Goal: Navigation & Orientation: Find specific page/section

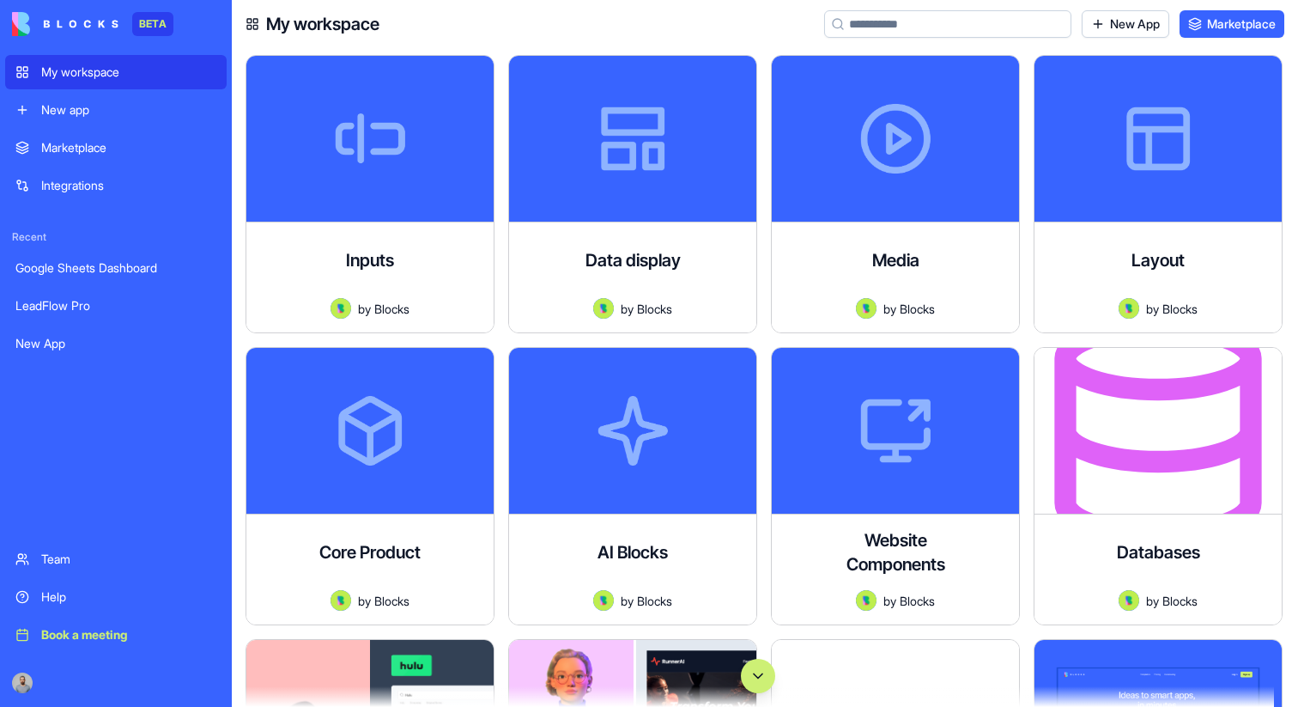
click at [751, 663] on button "Scroll to bottom" at bounding box center [758, 676] width 34 height 34
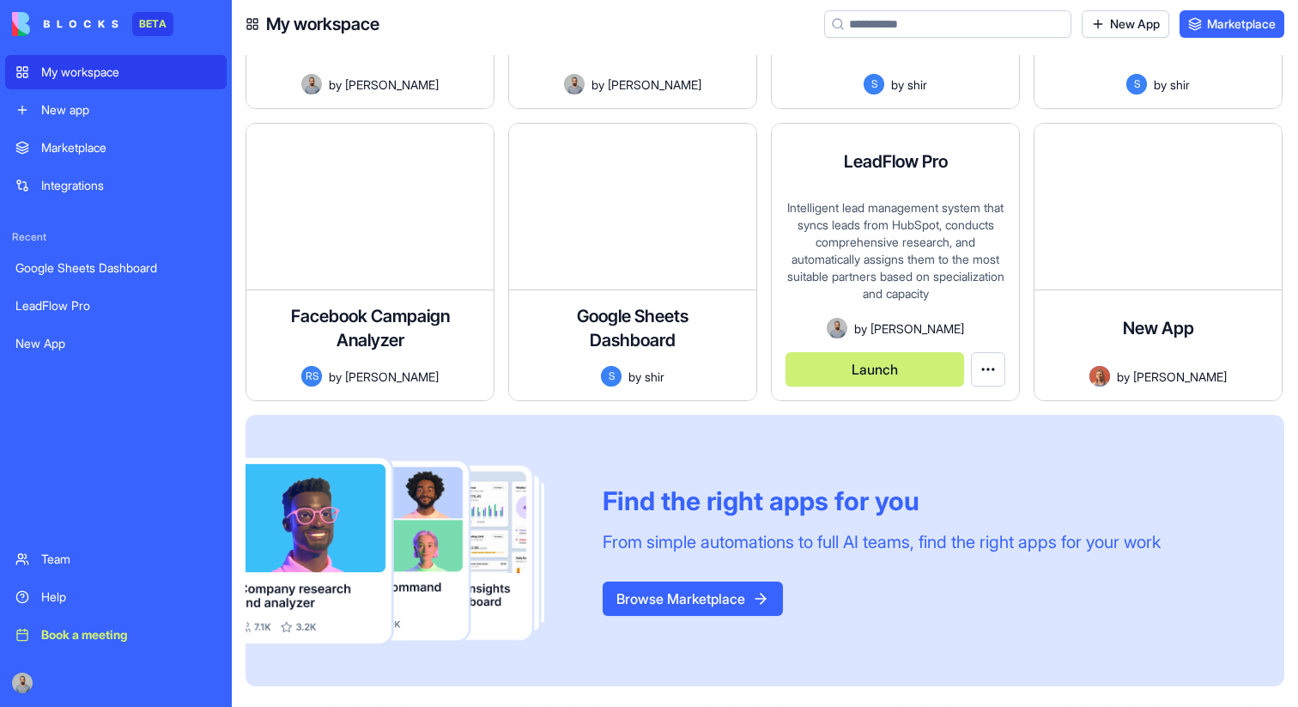
click at [867, 376] on button "Launch" at bounding box center [875, 369] width 179 height 34
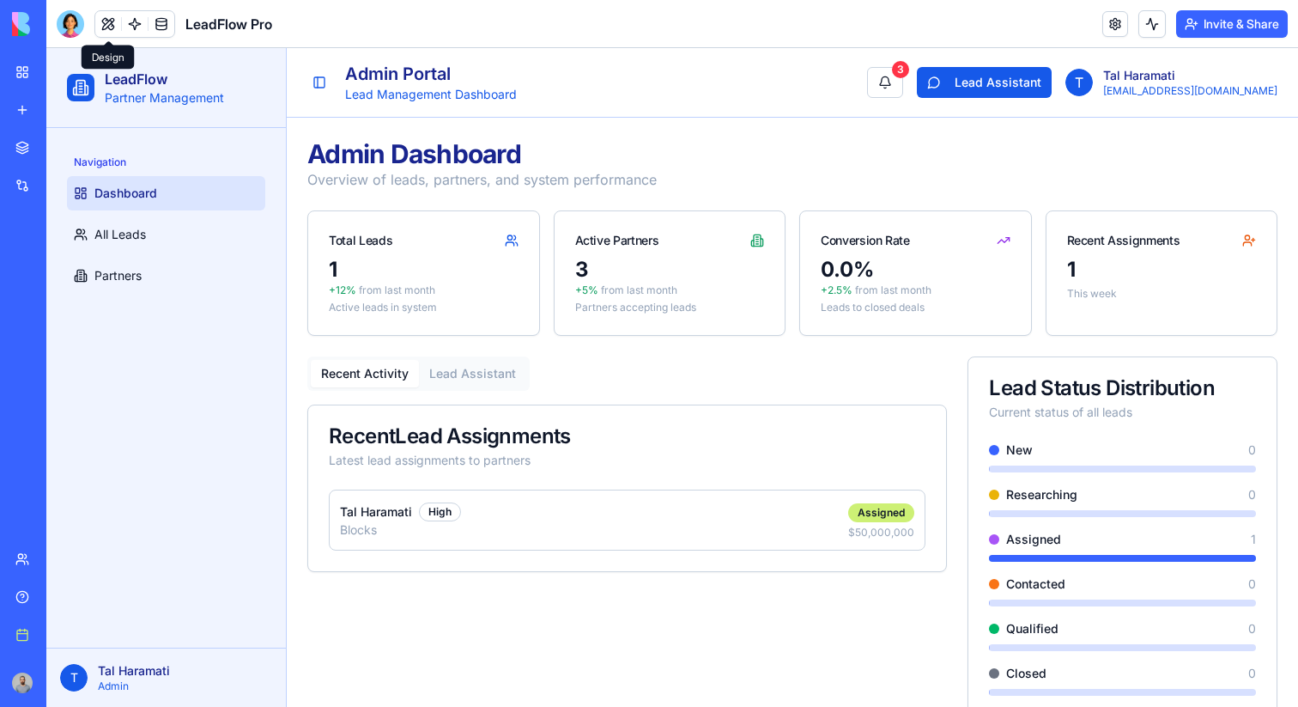
click at [106, 15] on button at bounding box center [108, 24] width 26 height 26
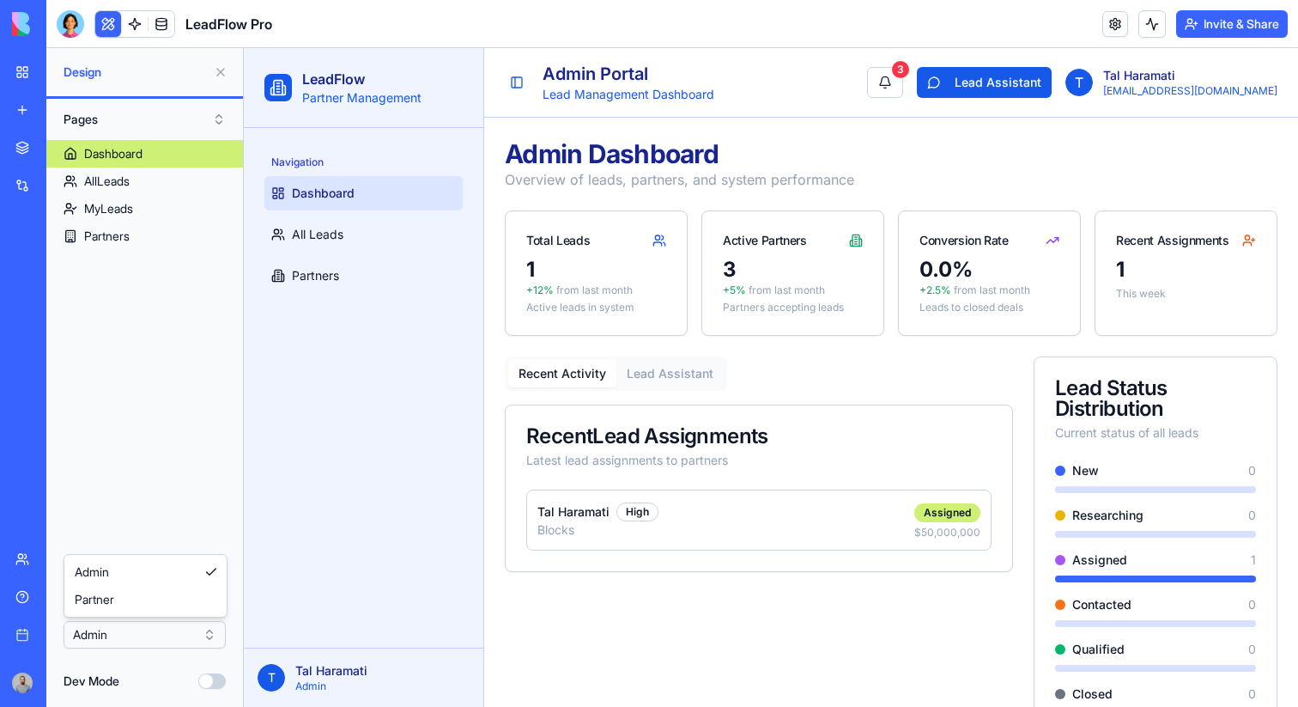
click at [177, 638] on html "BETA My workspace New app Marketplace Integrations Recent Google Sheets Dashboa…" at bounding box center [649, 353] width 1298 height 707
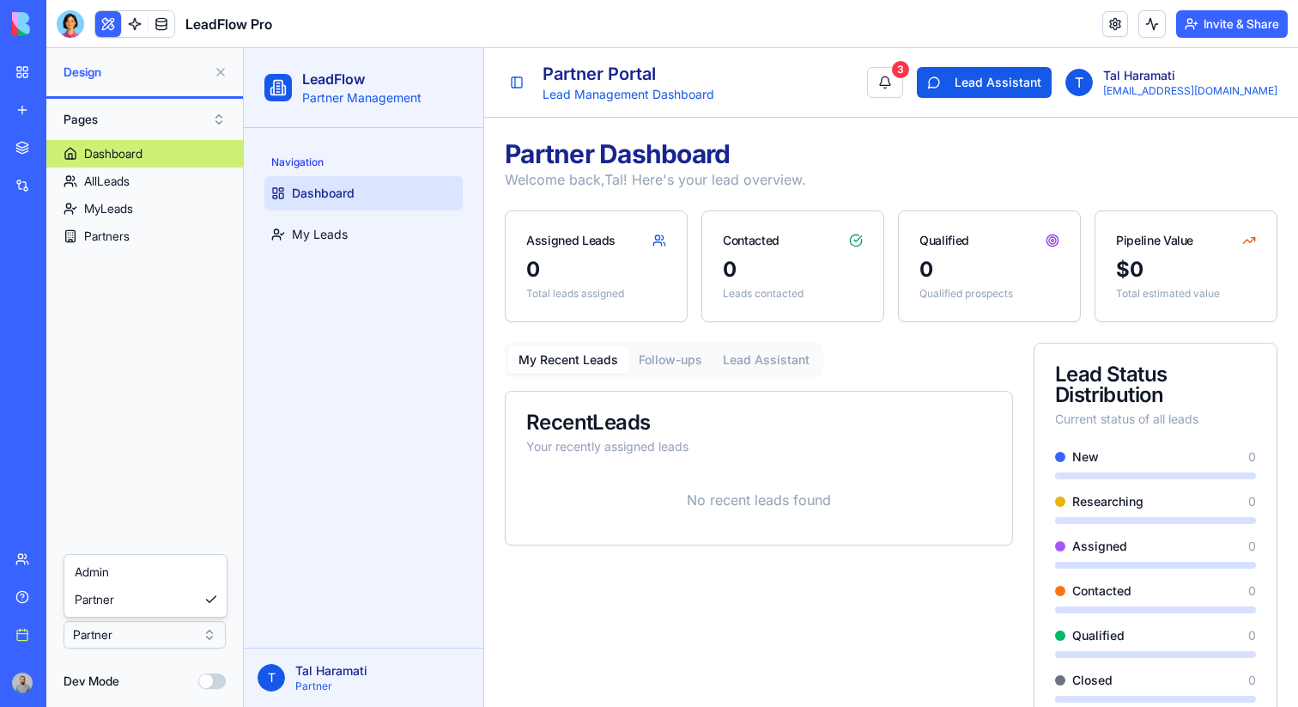
click at [164, 647] on html "BETA My workspace New app Marketplace Integrations Recent Google Sheets Dashboa…" at bounding box center [649, 353] width 1298 height 707
click at [354, 239] on link "My Leads" at bounding box center [364, 234] width 198 height 34
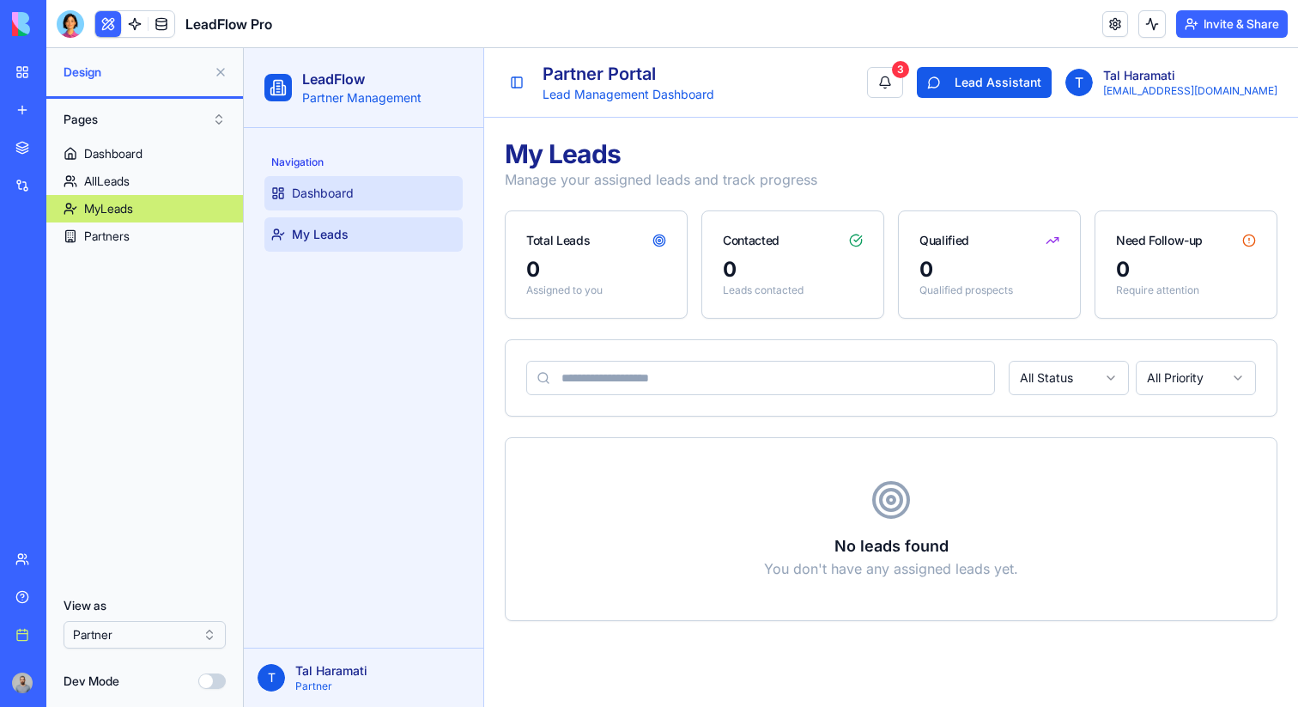
click at [356, 208] on link "Dashboard" at bounding box center [364, 193] width 198 height 34
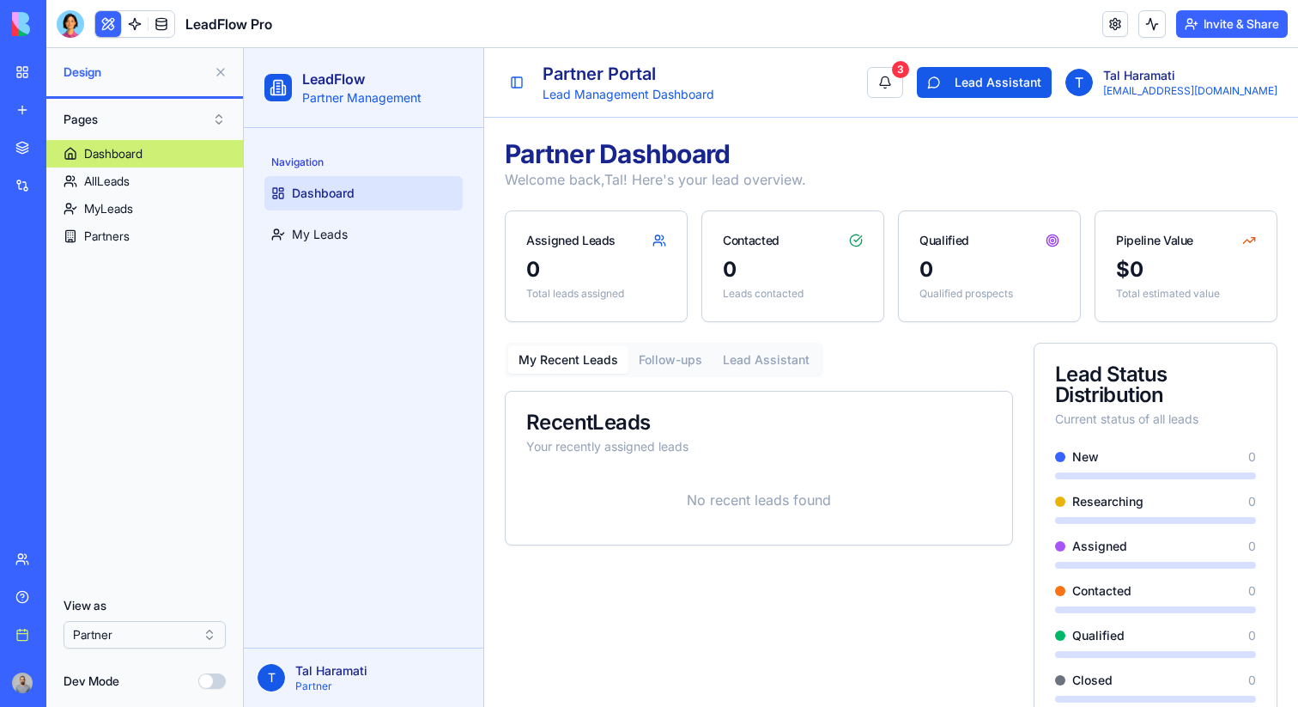
click at [173, 622] on html "BETA My workspace New app Marketplace Integrations Recent Google Sheets Dashboa…" at bounding box center [649, 353] width 1298 height 707
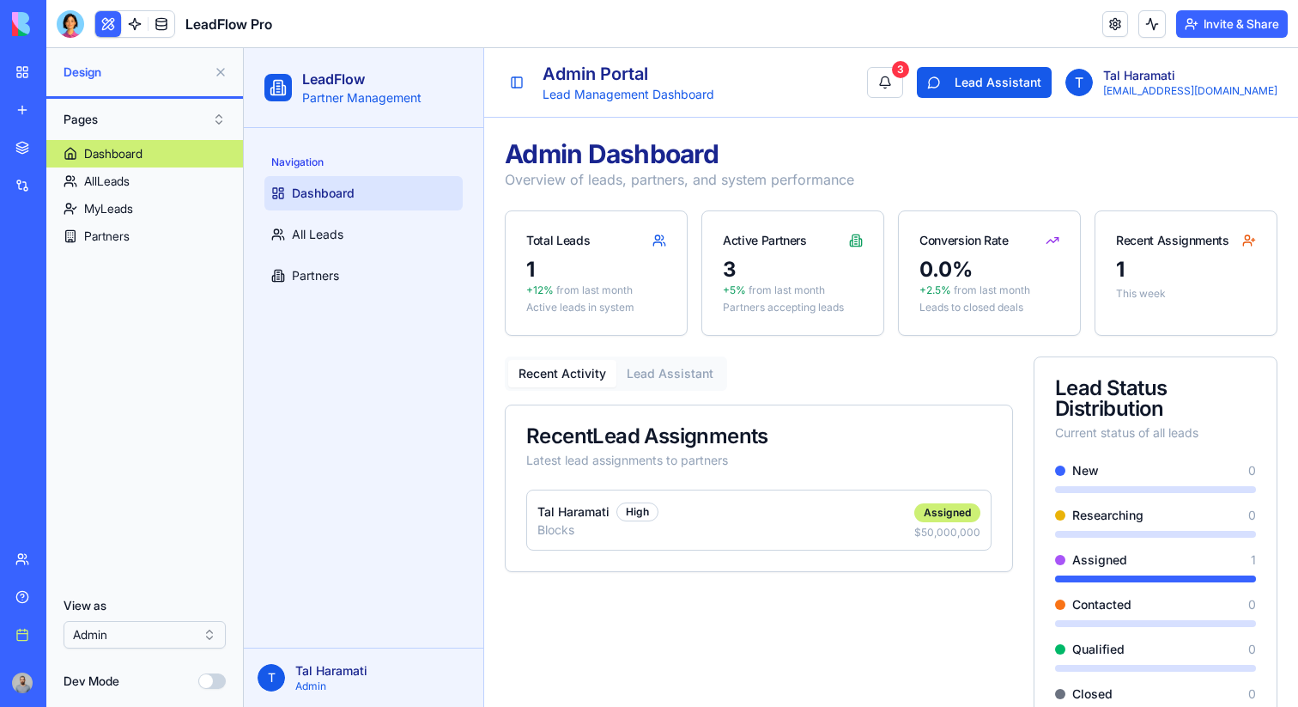
click at [26, 67] on link "My workspace" at bounding box center [39, 72] width 69 height 34
